Goal: Transaction & Acquisition: Purchase product/service

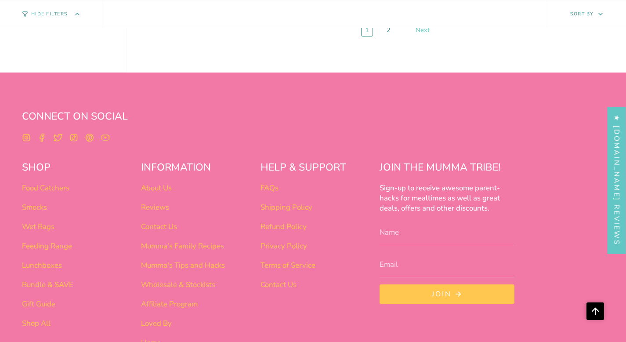
scroll to position [3463, 0]
